Goal: Find specific page/section: Find specific page/section

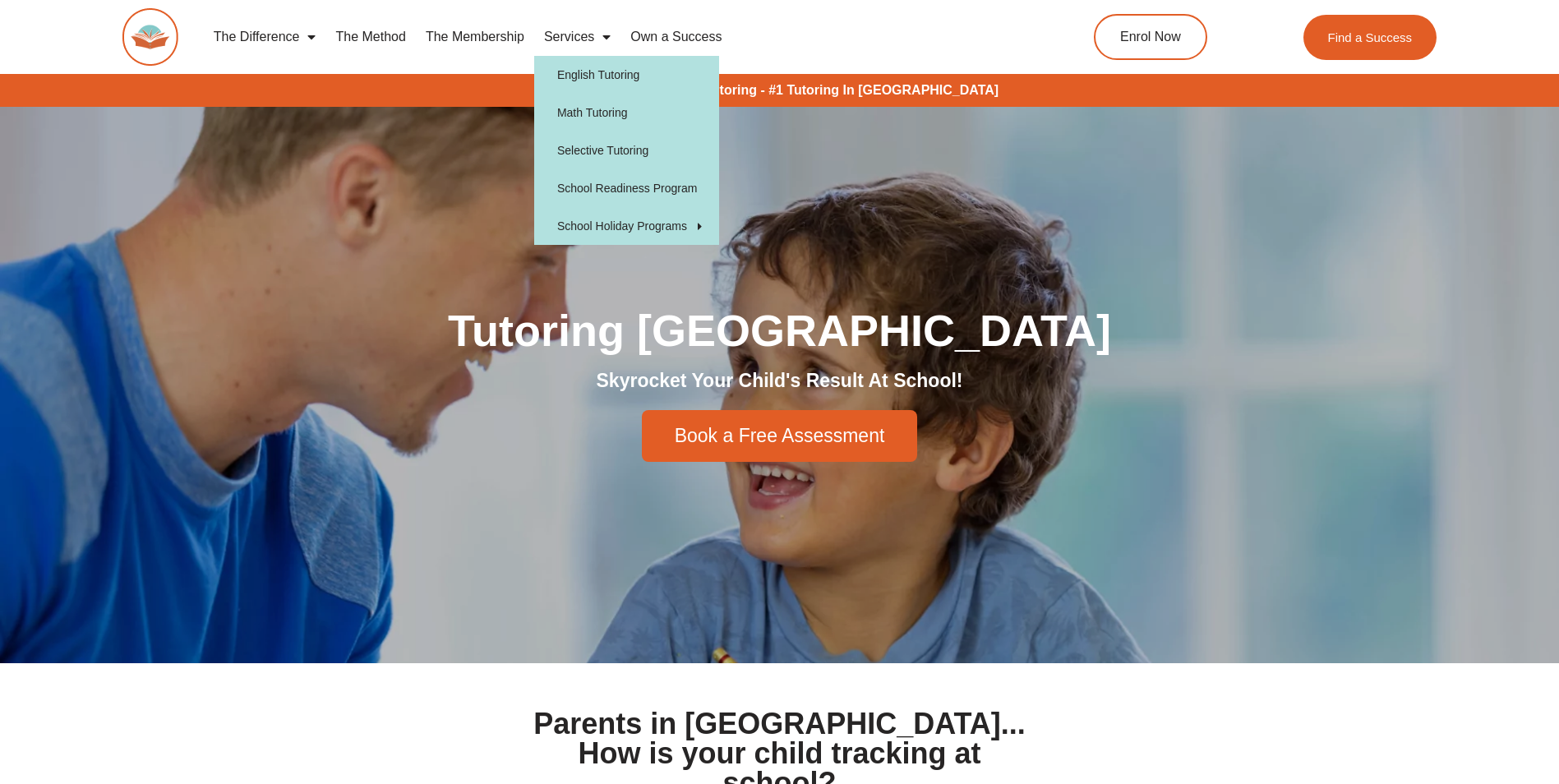
click at [582, 40] on link "Services" at bounding box center [577, 37] width 87 height 38
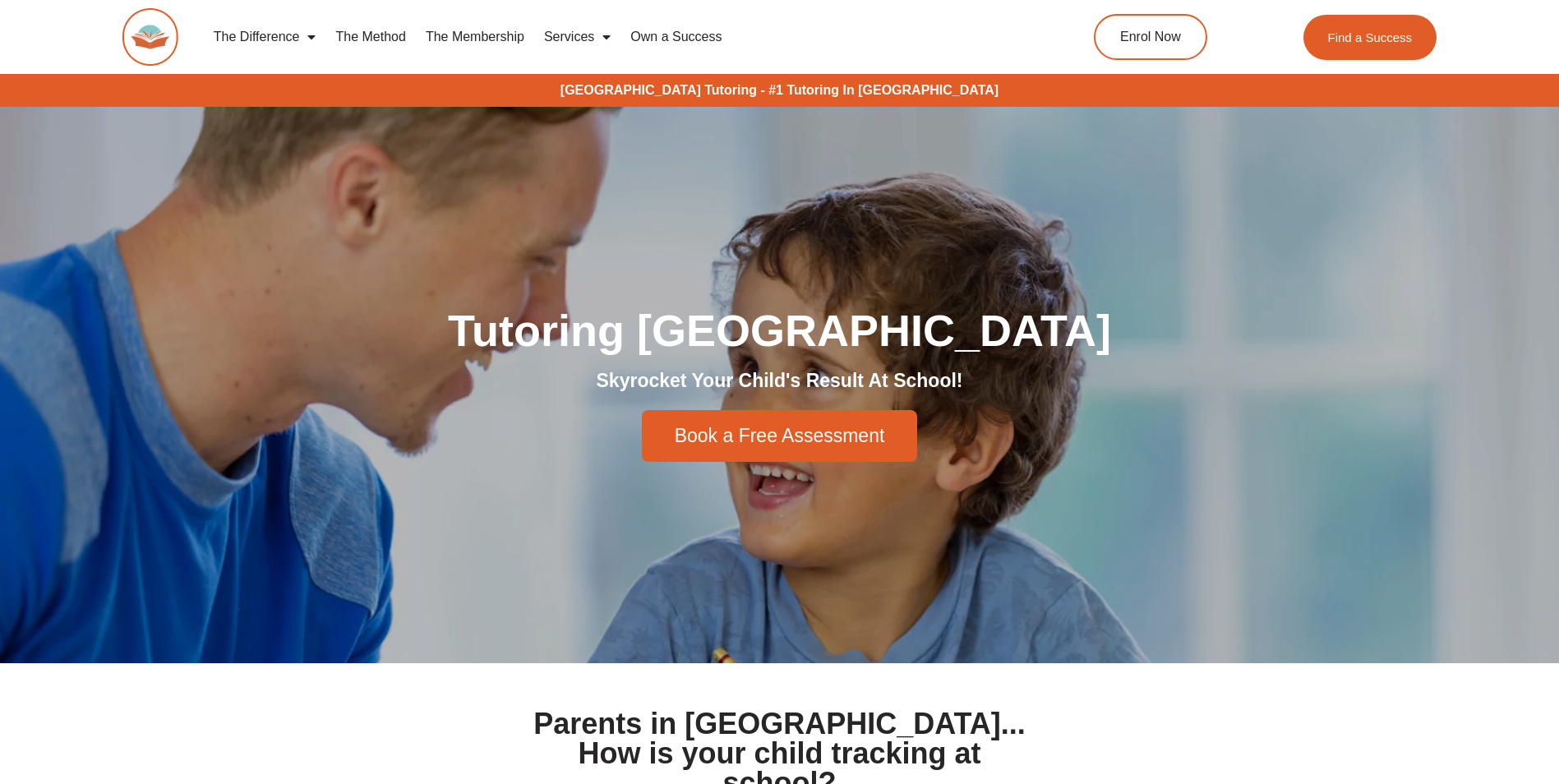
click at [582, 40] on link "Services" at bounding box center [577, 37] width 87 height 38
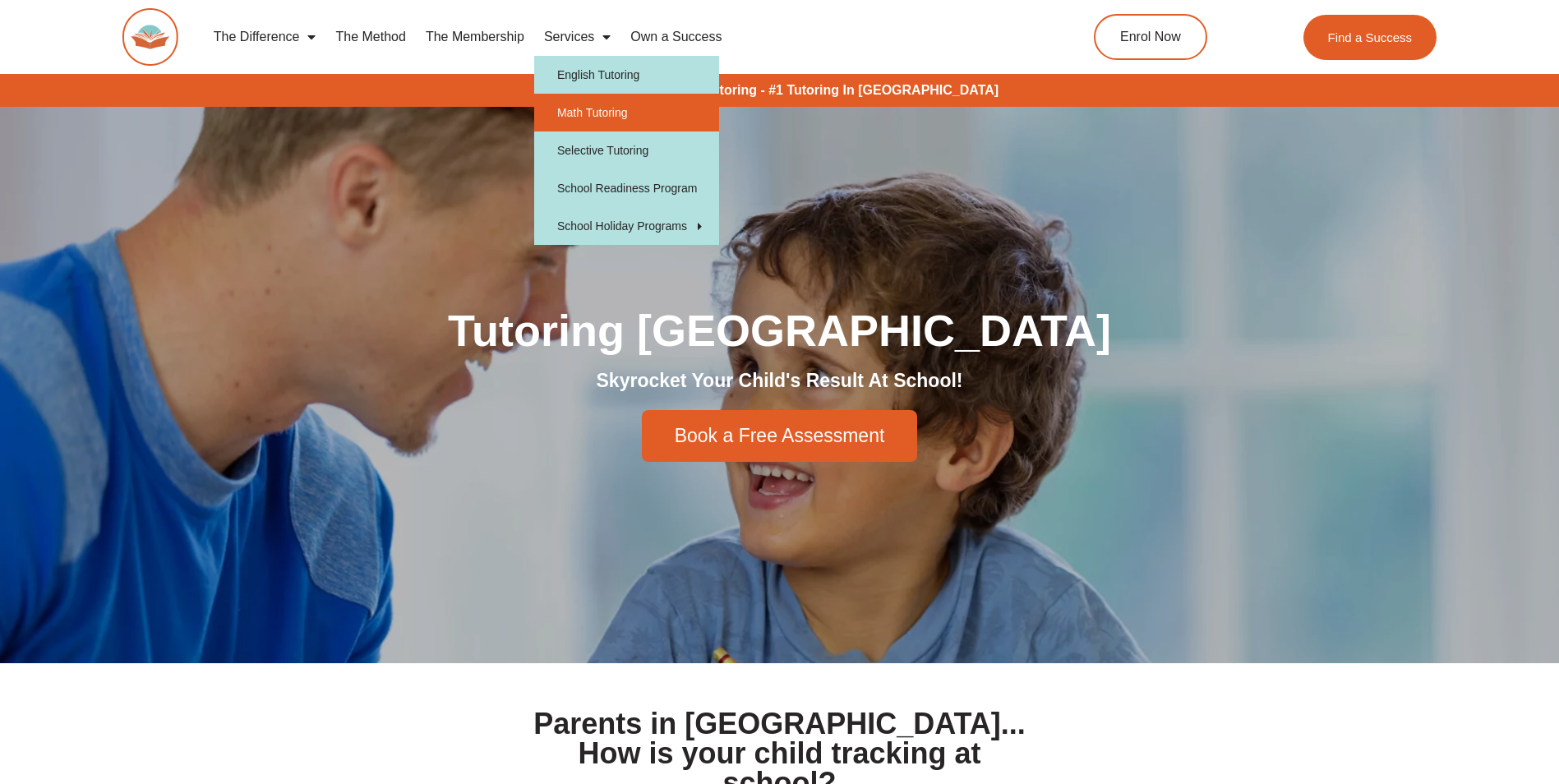
click at [585, 116] on link "Math Tutoring" at bounding box center [626, 113] width 185 height 38
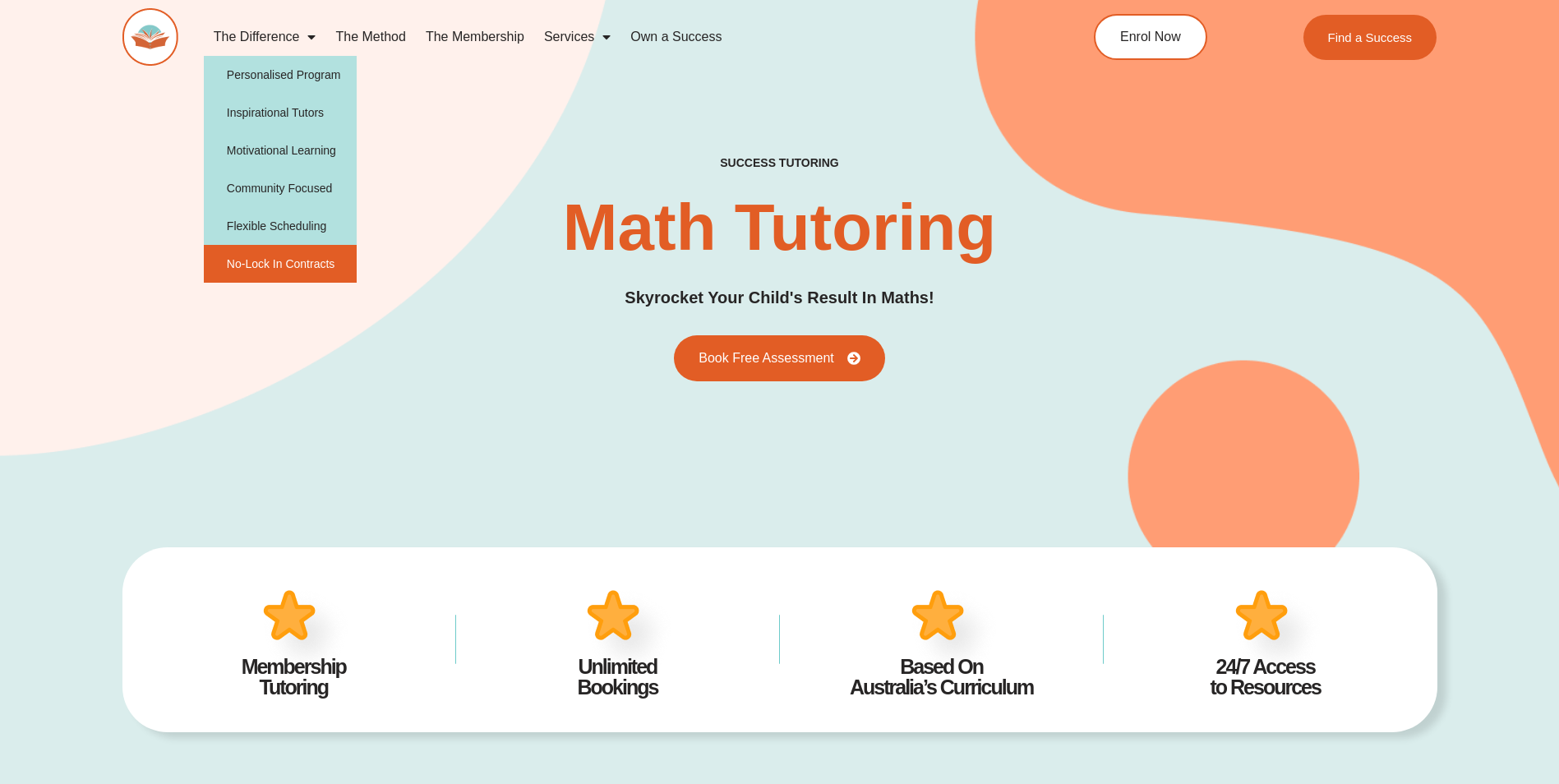
click at [257, 262] on link "No-Lock In Contracts" at bounding box center [280, 264] width 153 height 38
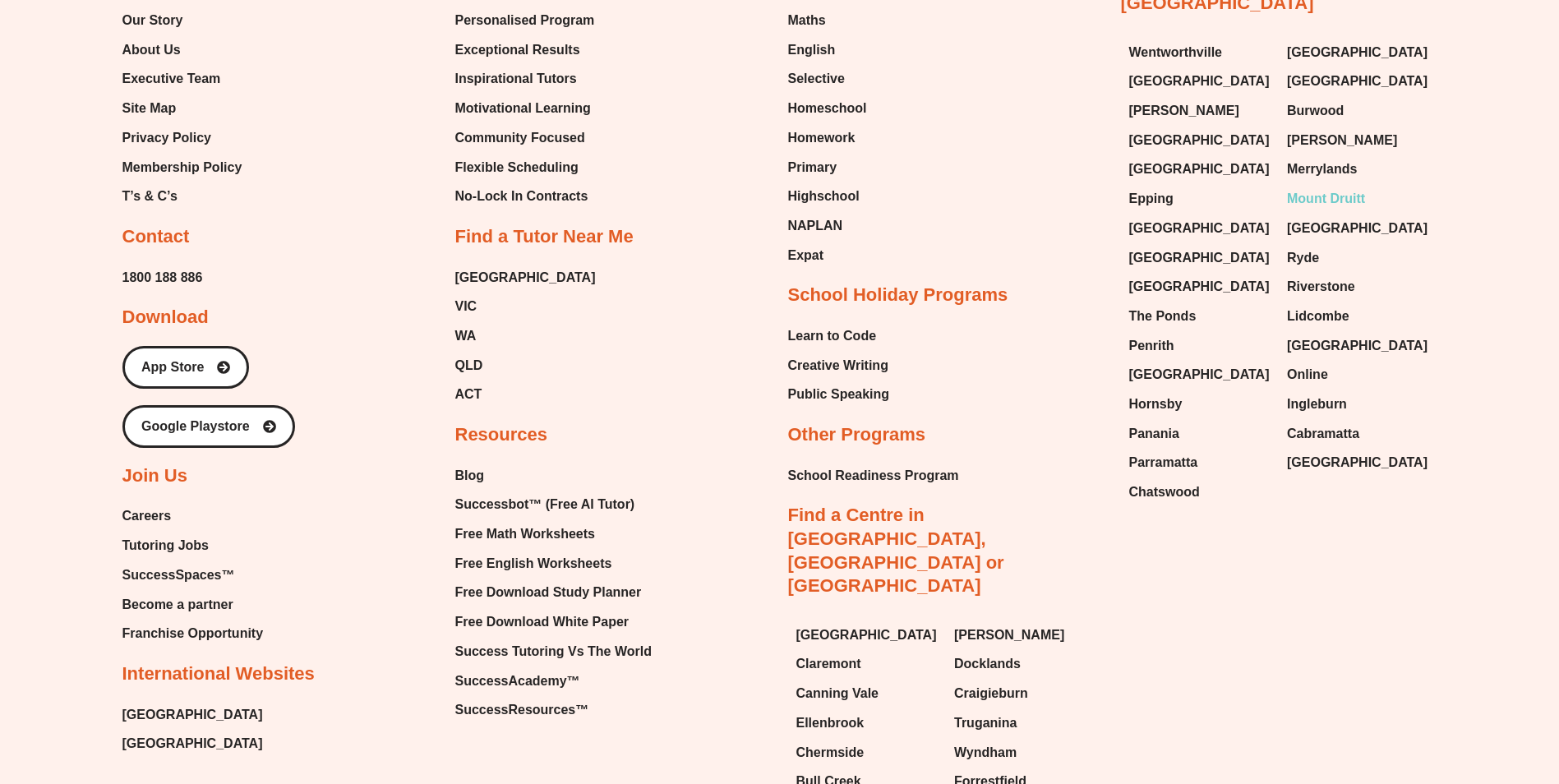
scroll to position [2793, 0]
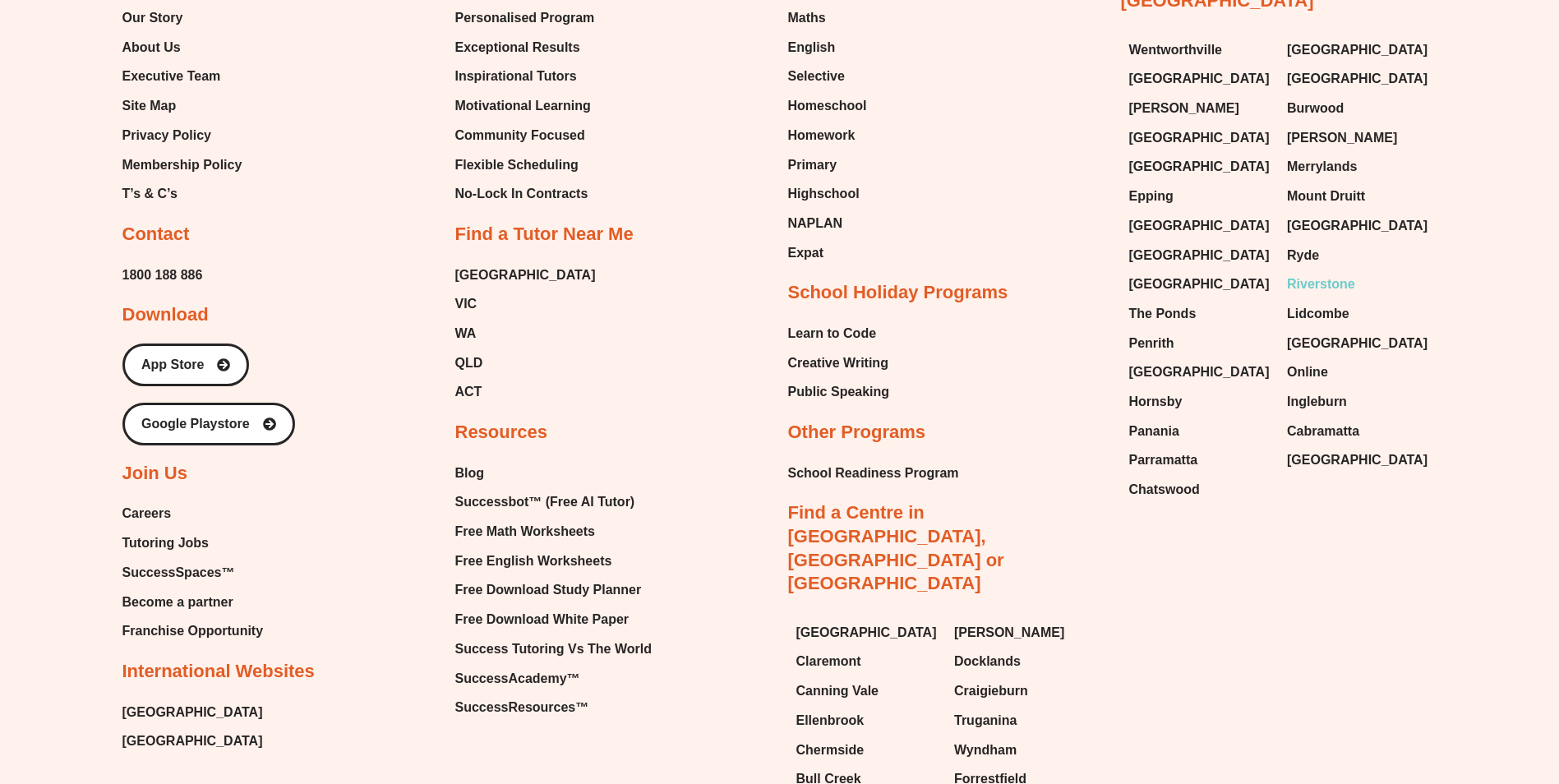
click at [1315, 272] on span "Riverstone" at bounding box center [1321, 284] width 68 height 24
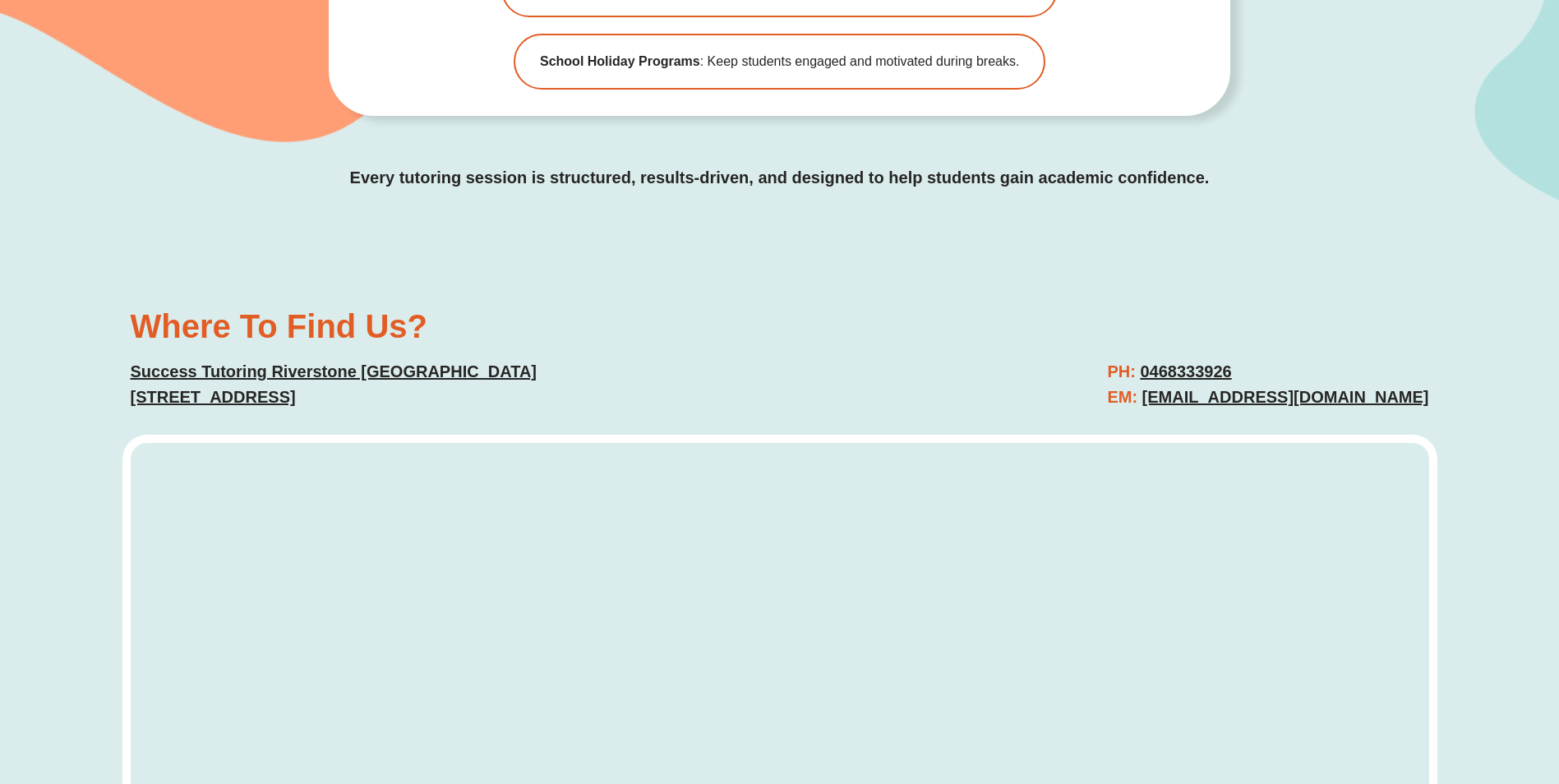
scroll to position [5421, 0]
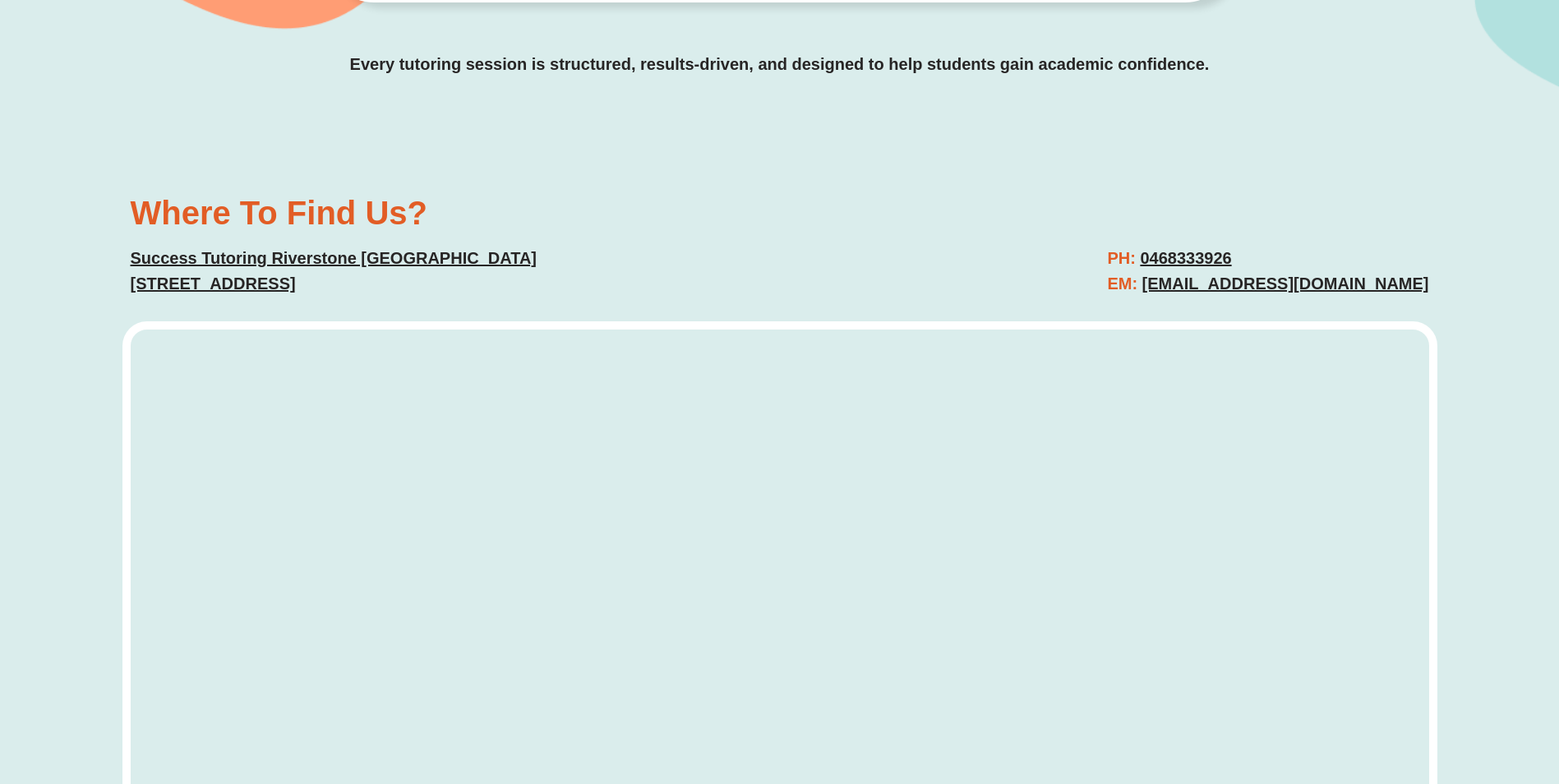
click at [231, 275] on u "43 Garfield Road East, Riverstone, 2765" at bounding box center [213, 283] width 166 height 18
